Goal: Check status

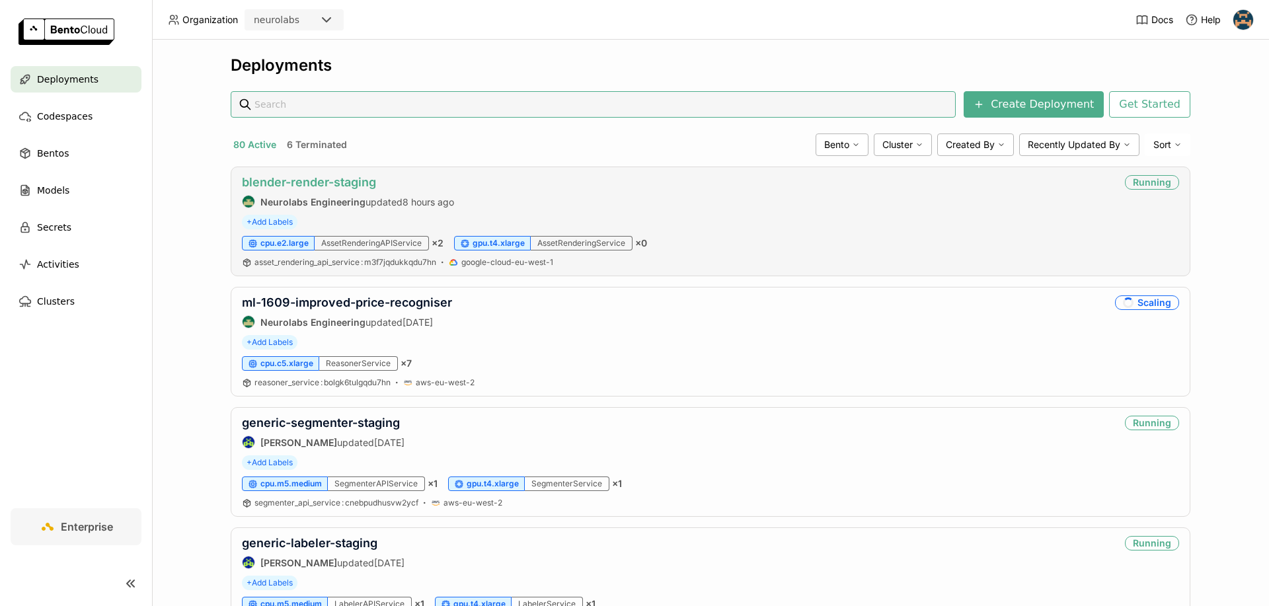
click at [309, 177] on link "blender-render-staging" at bounding box center [309, 182] width 134 height 14
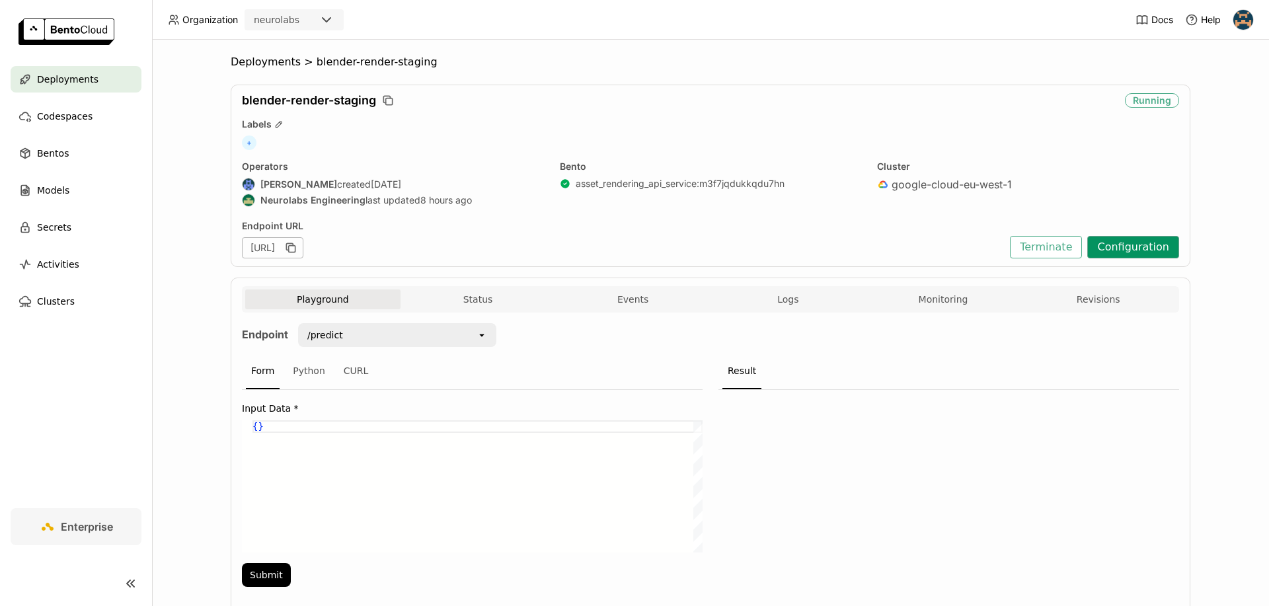
click at [1125, 242] on button "Configuration" at bounding box center [1133, 247] width 92 height 22
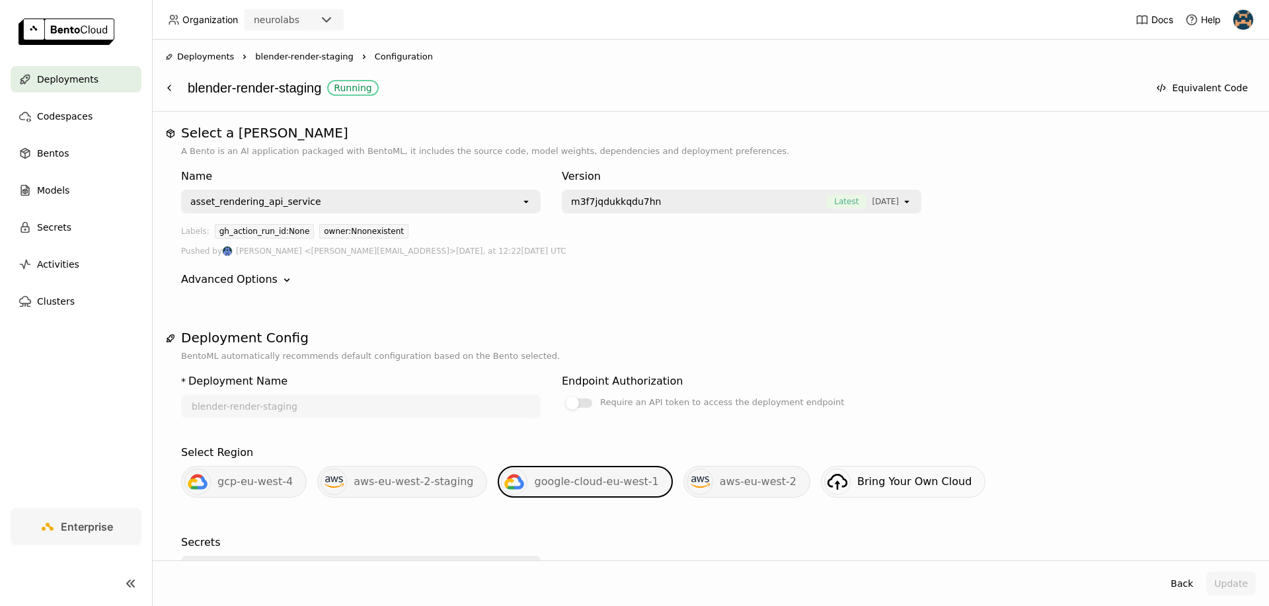
click at [290, 50] on span "blender-render-staging" at bounding box center [304, 56] width 98 height 13
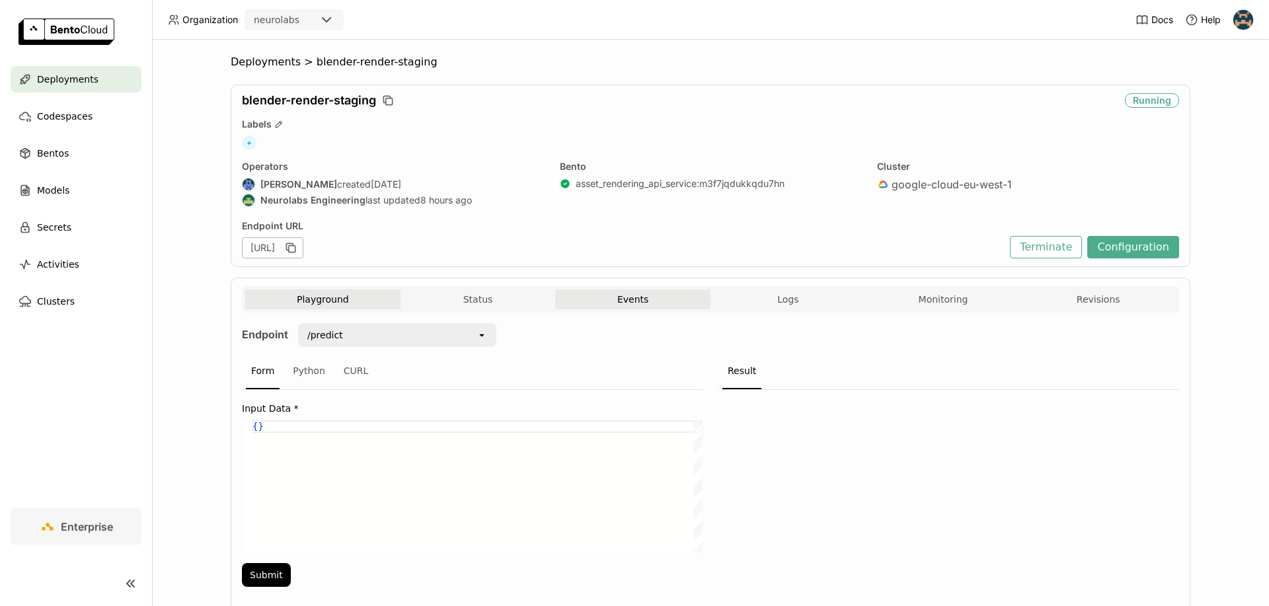
click at [607, 297] on button "Events" at bounding box center [632, 299] width 155 height 20
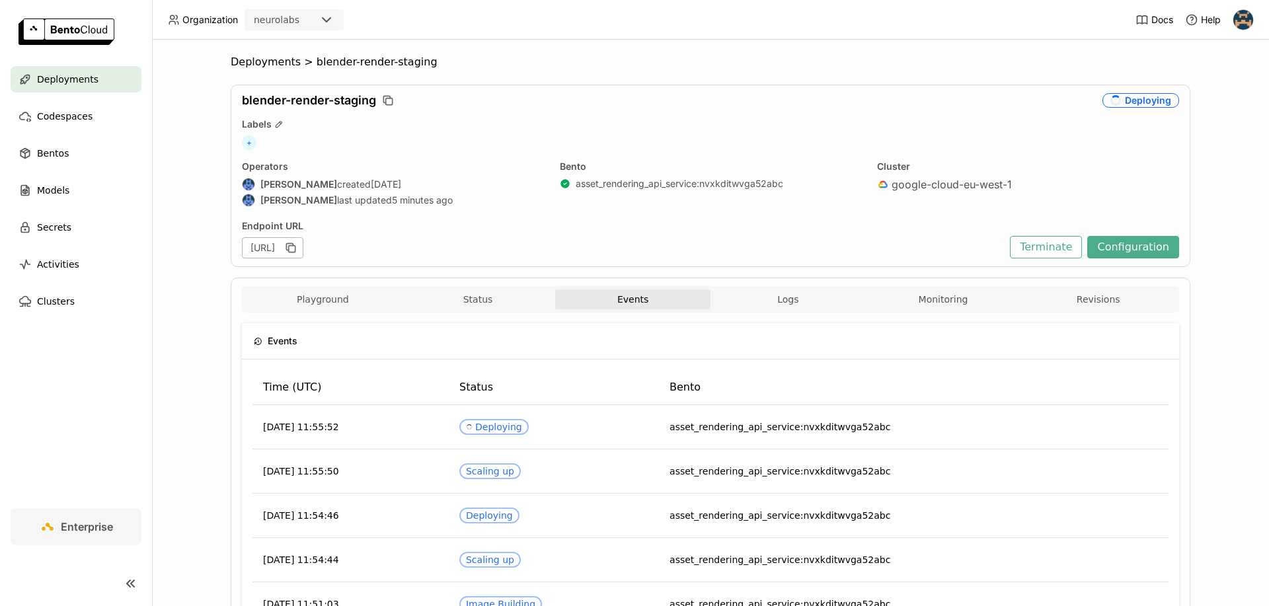
click at [454, 287] on div "Playground Status Events Logs Monitoring Revisions Endpoint /predict open Form …" at bounding box center [710, 595] width 959 height 636
click at [474, 297] on button "Status" at bounding box center [477, 299] width 155 height 20
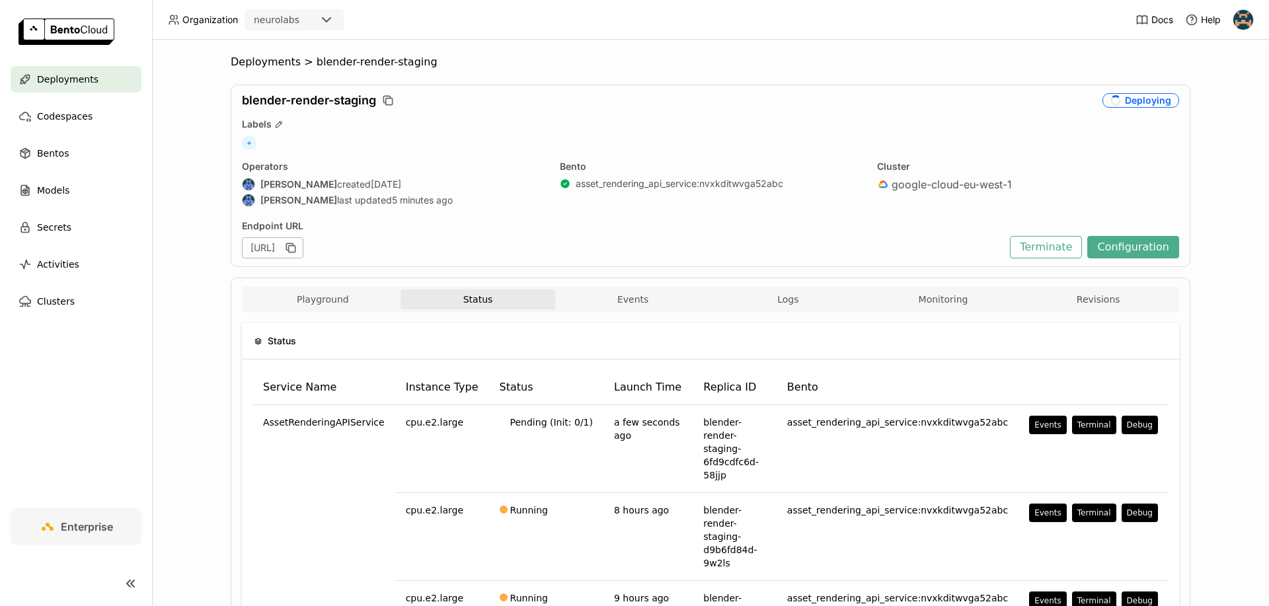
scroll to position [121, 0]
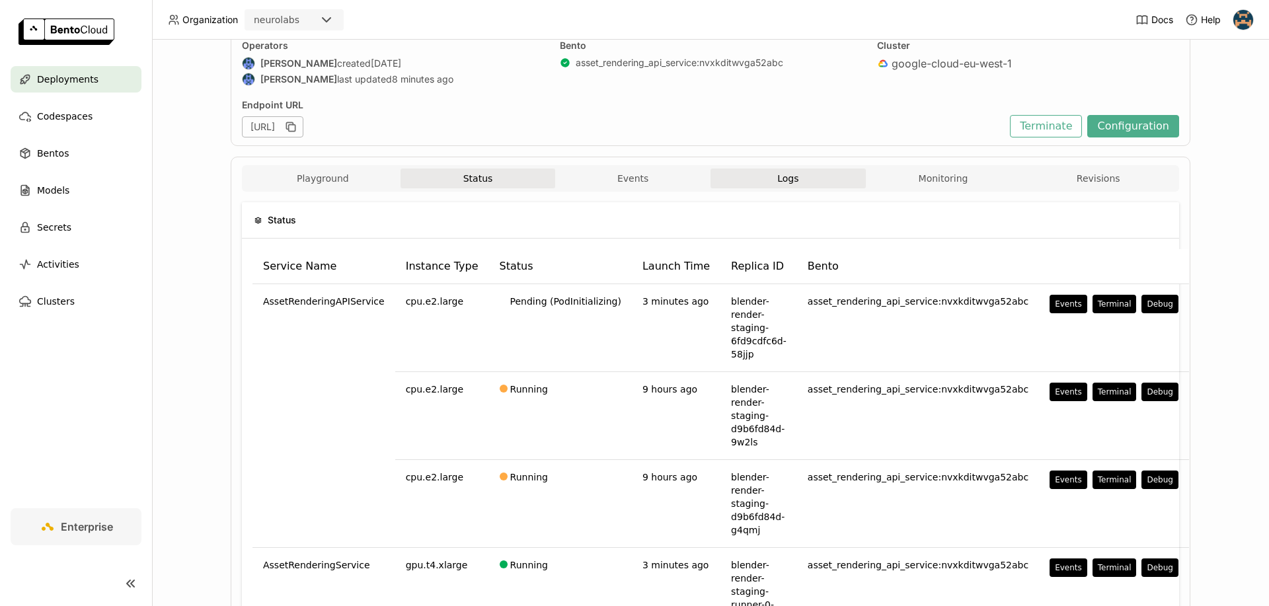
click at [792, 180] on button "Logs" at bounding box center [787, 178] width 155 height 20
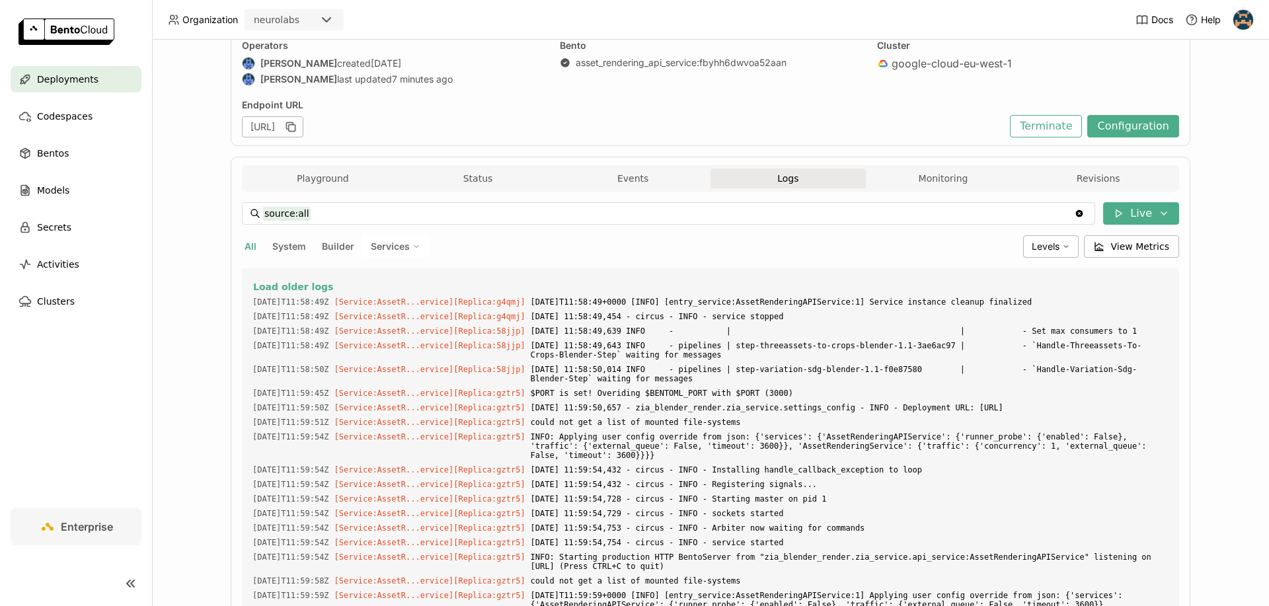
scroll to position [6492, 0]
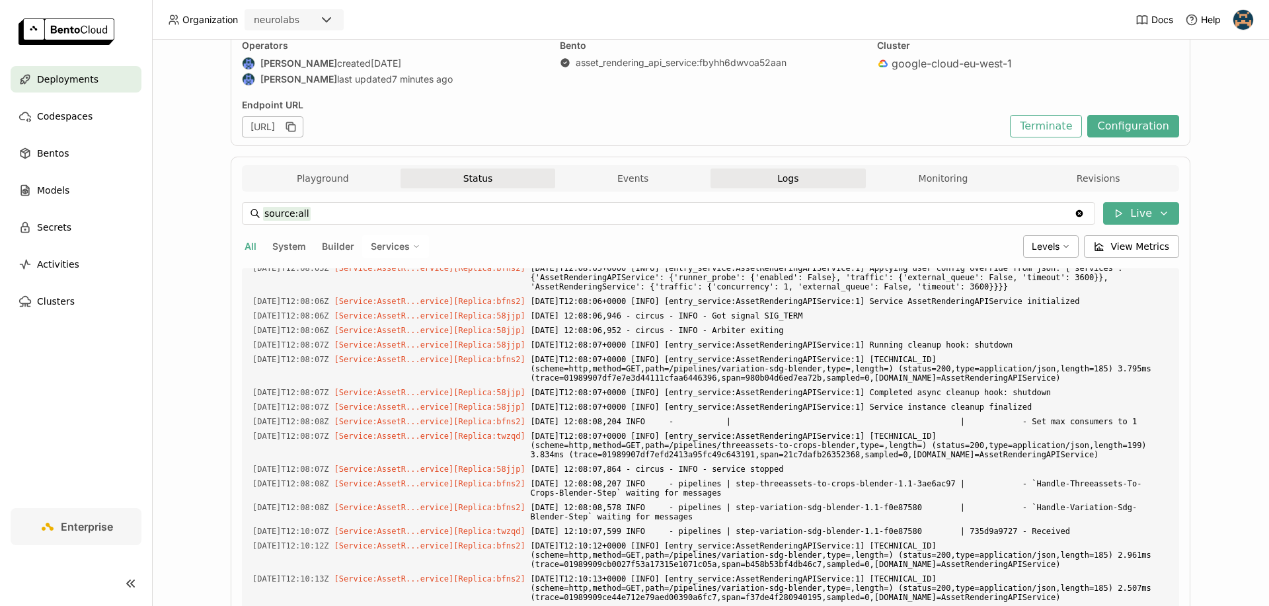
click at [496, 185] on button "Status" at bounding box center [477, 178] width 155 height 20
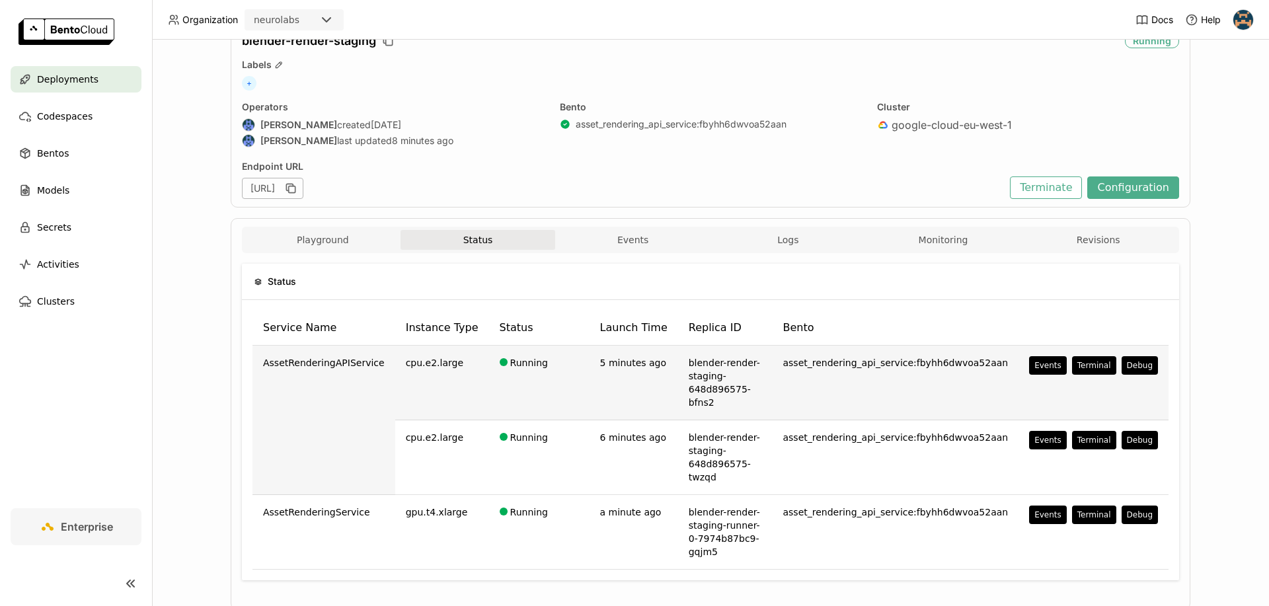
scroll to position [33, 0]
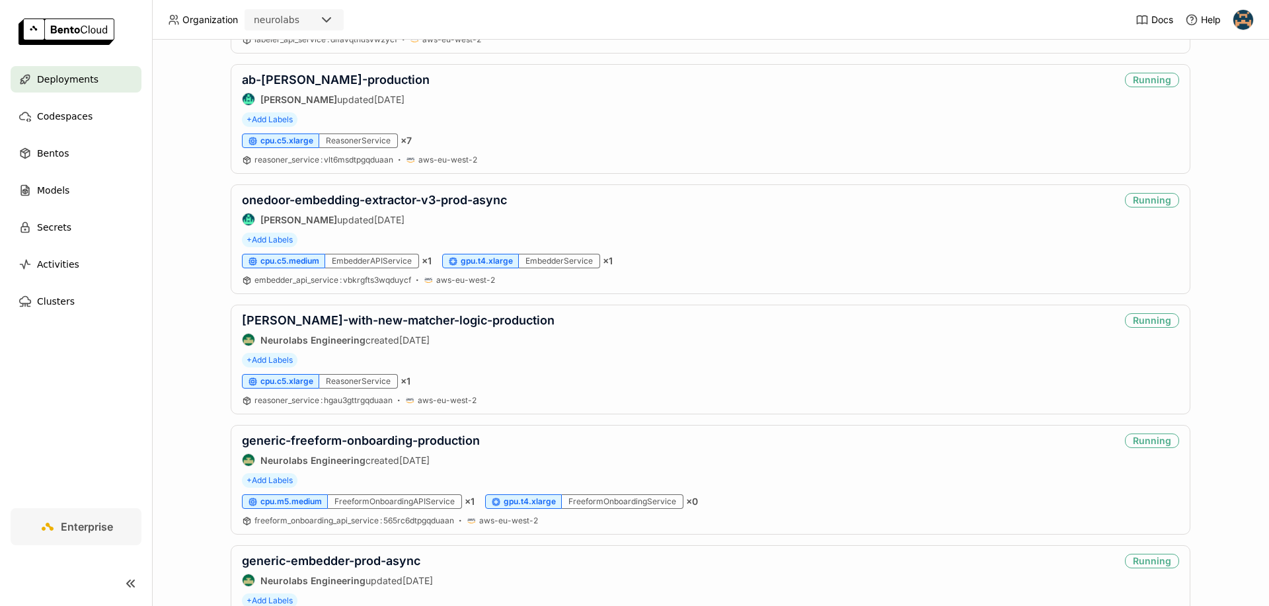
scroll to position [227, 0]
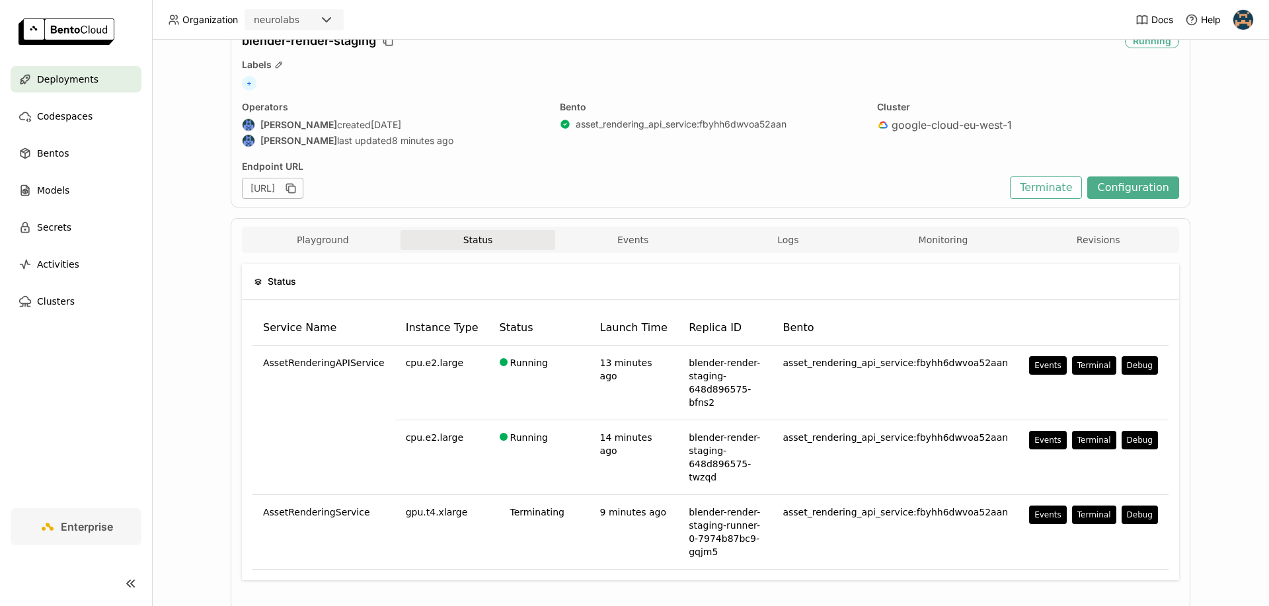
scroll to position [33, 0]
